Goal: Communication & Community: Ask a question

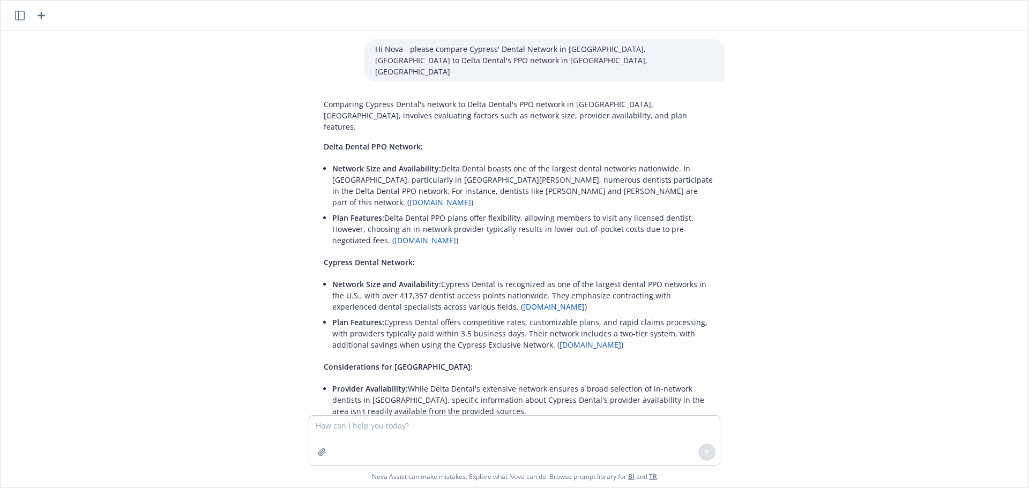
scroll to position [160, 0]
